Goal: Task Accomplishment & Management: Complete application form

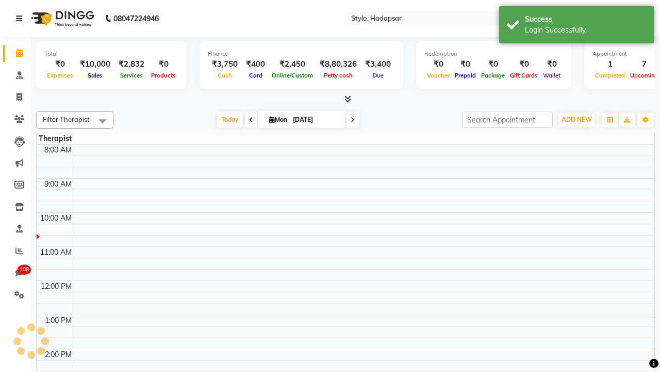
click at [21, 19] on icon at bounding box center [19, 18] width 6 height 7
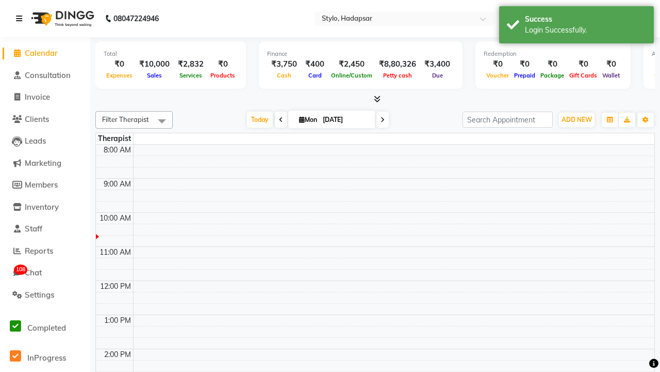
select select "en"
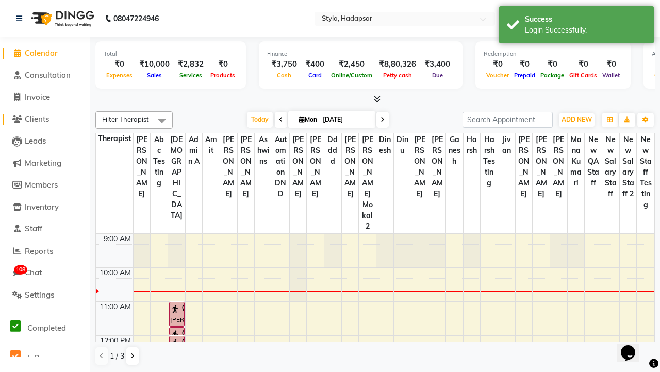
click at [45, 119] on span "Clients" at bounding box center [37, 119] width 24 height 10
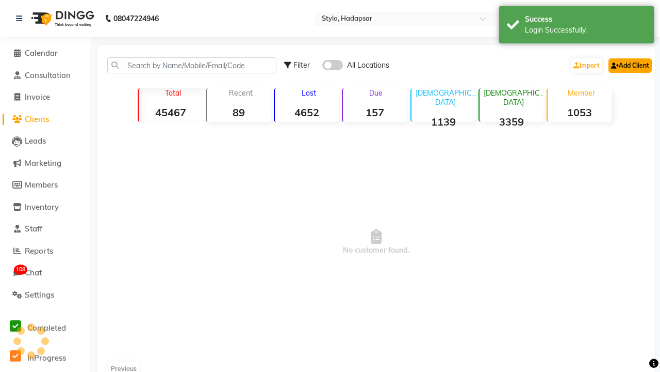
click at [629, 65] on link "Add Client" at bounding box center [630, 65] width 43 height 14
select select "22"
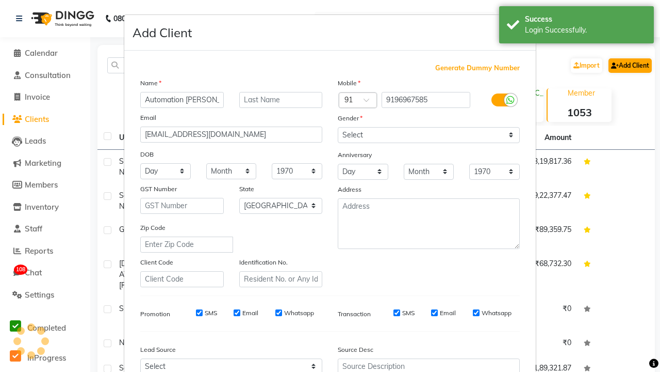
select select "[DEMOGRAPHIC_DATA]"
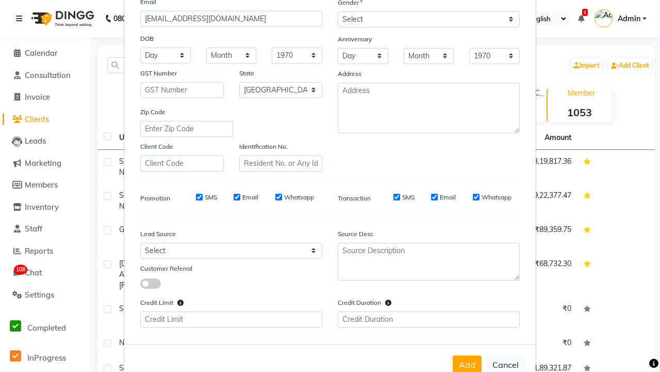
scroll to position [143, 0]
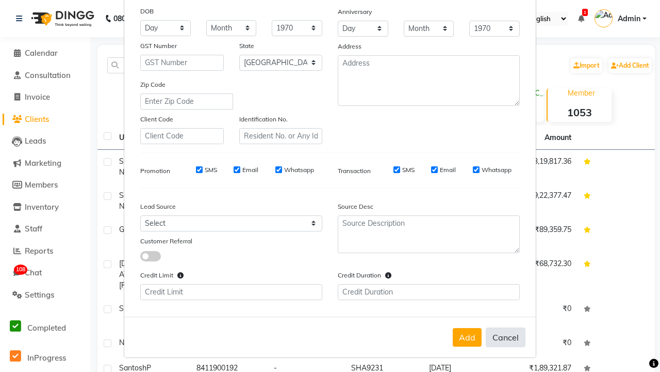
type input "[EMAIL_ADDRESS][DOMAIN_NAME]"
click at [506, 336] on button "Cancel" at bounding box center [506, 337] width 40 height 20
select select
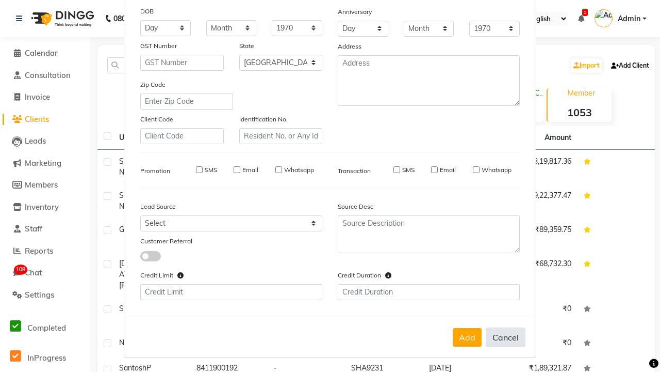
select select "null"
select select
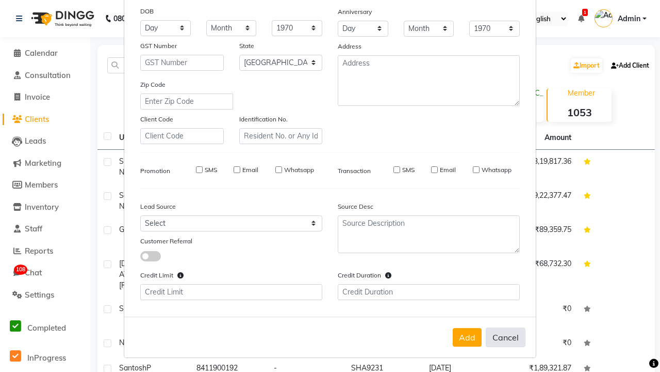
checkbox input "false"
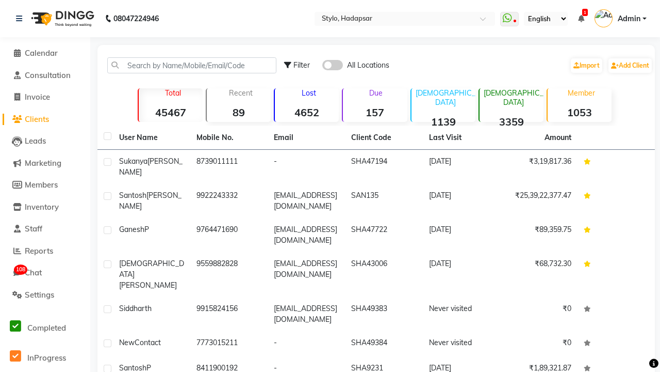
click at [621, 19] on span "Admin" at bounding box center [629, 18] width 23 height 11
click at [0, 0] on link "Sign out" at bounding box center [0, 0] width 0 height 0
